Goal: Navigation & Orientation: Find specific page/section

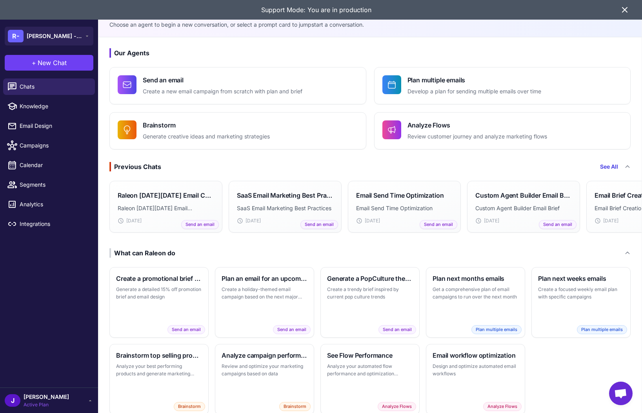
click at [623, 12] on icon at bounding box center [624, 9] width 9 height 9
